Goal: Information Seeking & Learning: Learn about a topic

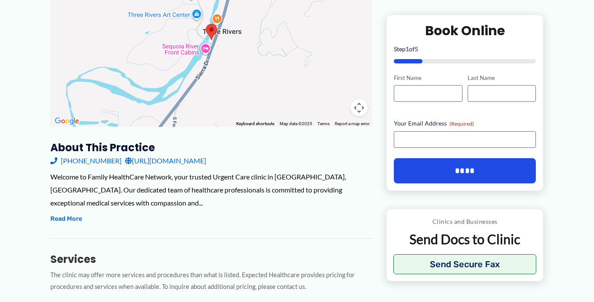
scroll to position [217, 0]
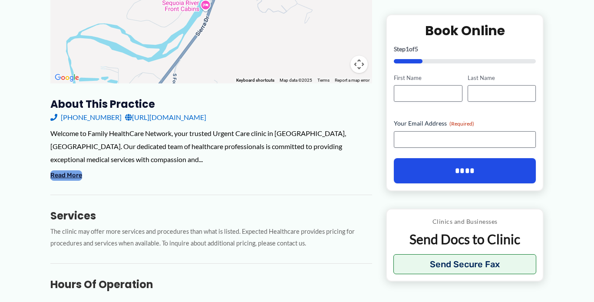
click at [79, 172] on button "Read More" at bounding box center [66, 175] width 32 height 10
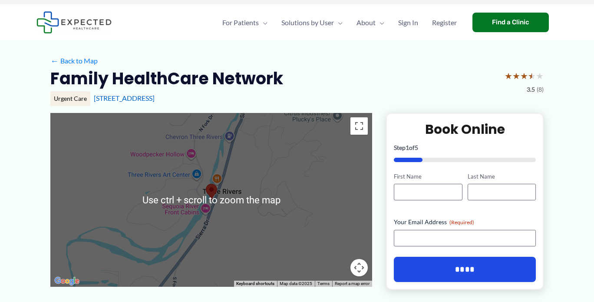
scroll to position [0, 0]
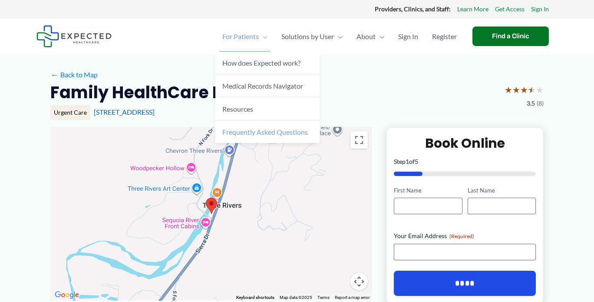
click at [249, 131] on span "Frequently Asked Questions" at bounding box center [265, 132] width 86 height 8
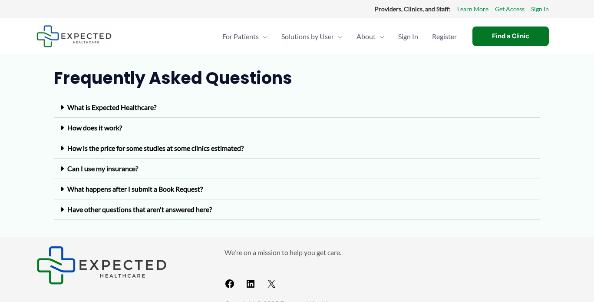
click at [118, 173] on div "Can I use my insurance?" at bounding box center [297, 168] width 486 height 20
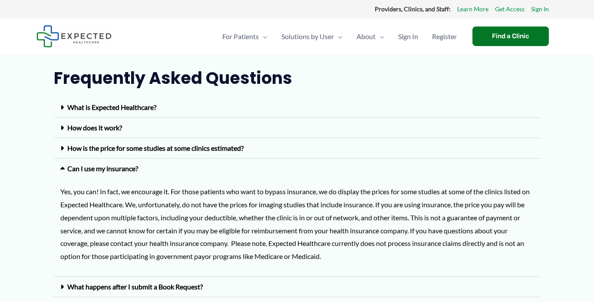
click at [122, 168] on link "Can I use my insurance?" at bounding box center [102, 168] width 71 height 8
